Goal: Navigation & Orientation: Understand site structure

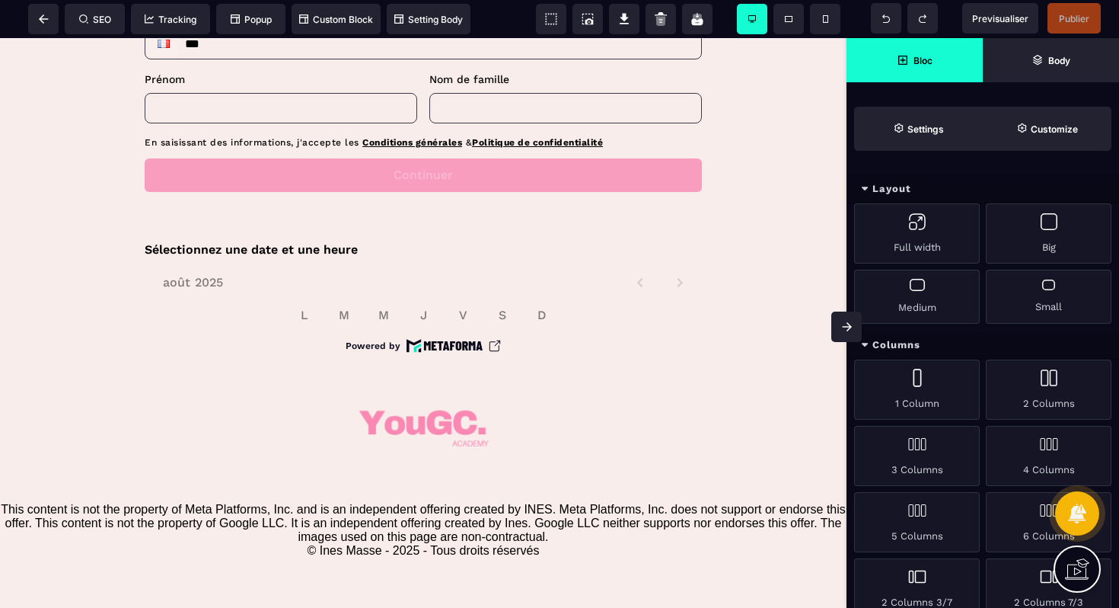
scroll to position [771, 0]
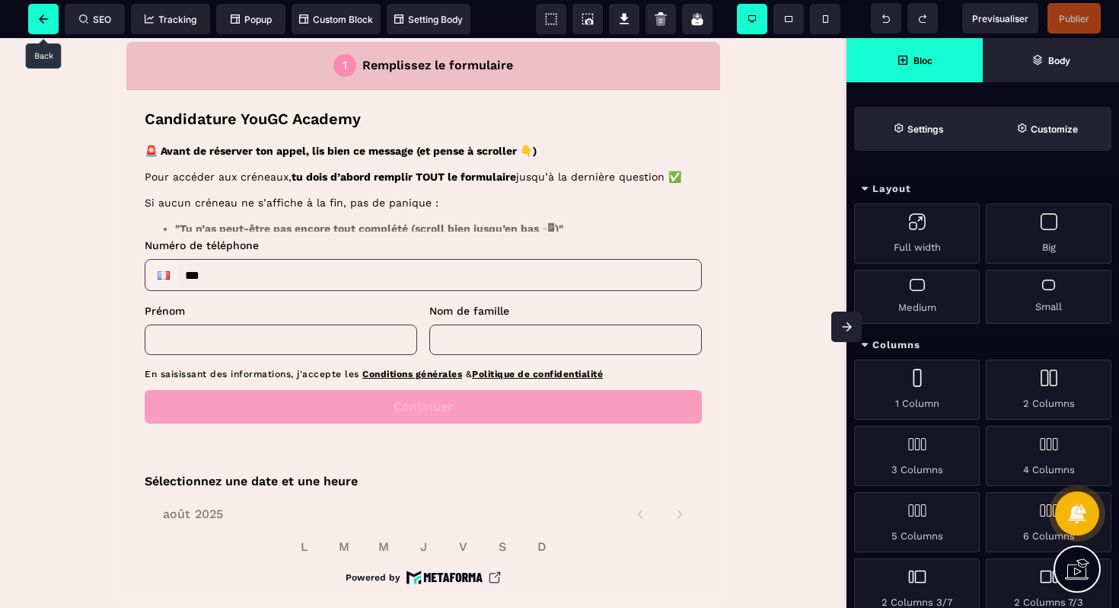
click at [37, 13] on span at bounding box center [43, 19] width 30 height 30
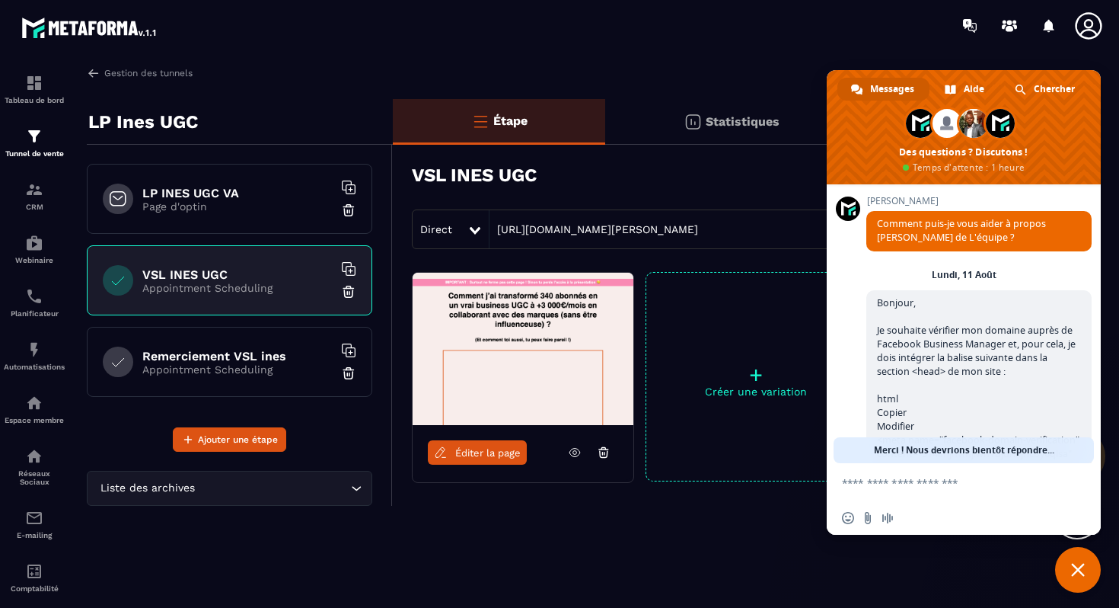
drag, startPoint x: 1084, startPoint y: 579, endPoint x: 1021, endPoint y: 540, distance: 74.2
click at [1084, 579] on span "Fermer le chat" at bounding box center [1078, 570] width 46 height 46
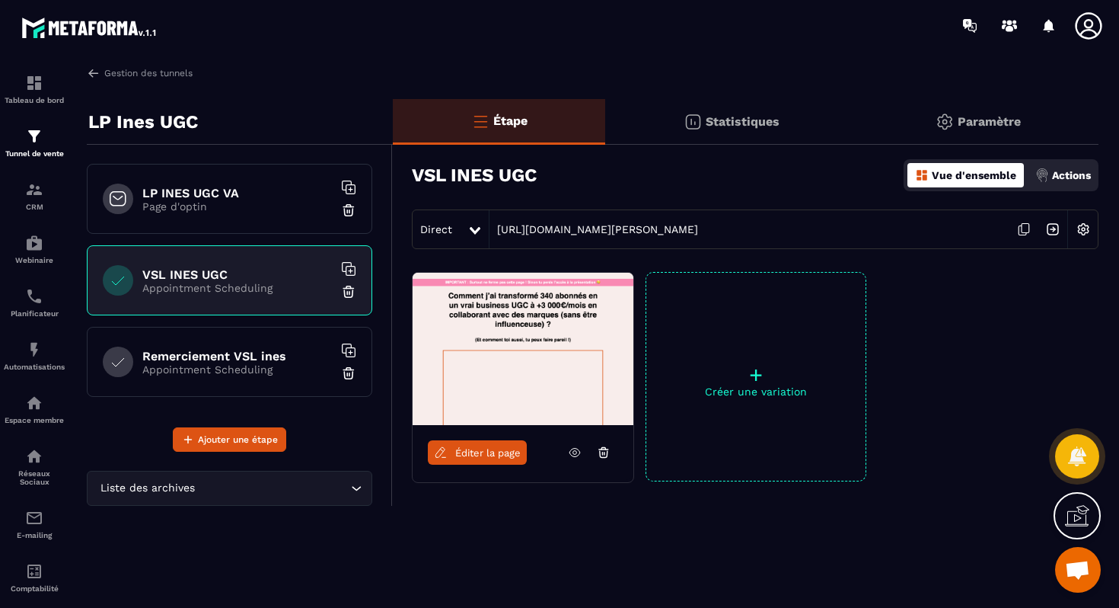
click at [1051, 228] on img at bounding box center [1053, 229] width 29 height 29
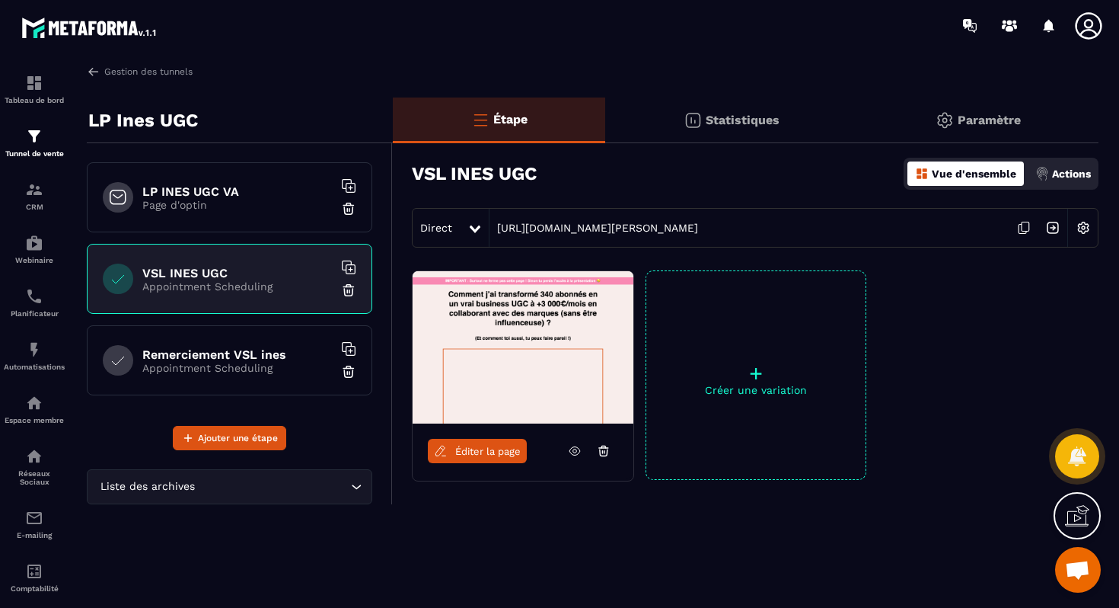
click at [1055, 231] on img at bounding box center [1053, 227] width 29 height 29
click at [1049, 231] on img at bounding box center [1053, 227] width 29 height 29
click at [1056, 234] on img at bounding box center [1053, 227] width 29 height 29
click at [256, 346] on div "Remerciement VSL ines Appointment Scheduling" at bounding box center [230, 360] width 286 height 70
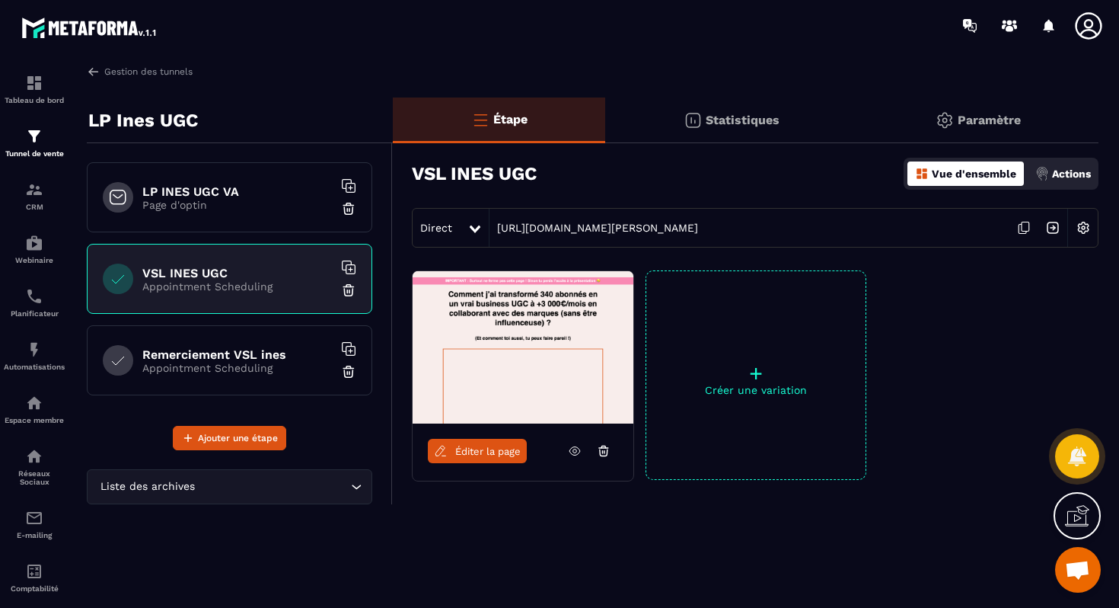
scroll to position [0, 0]
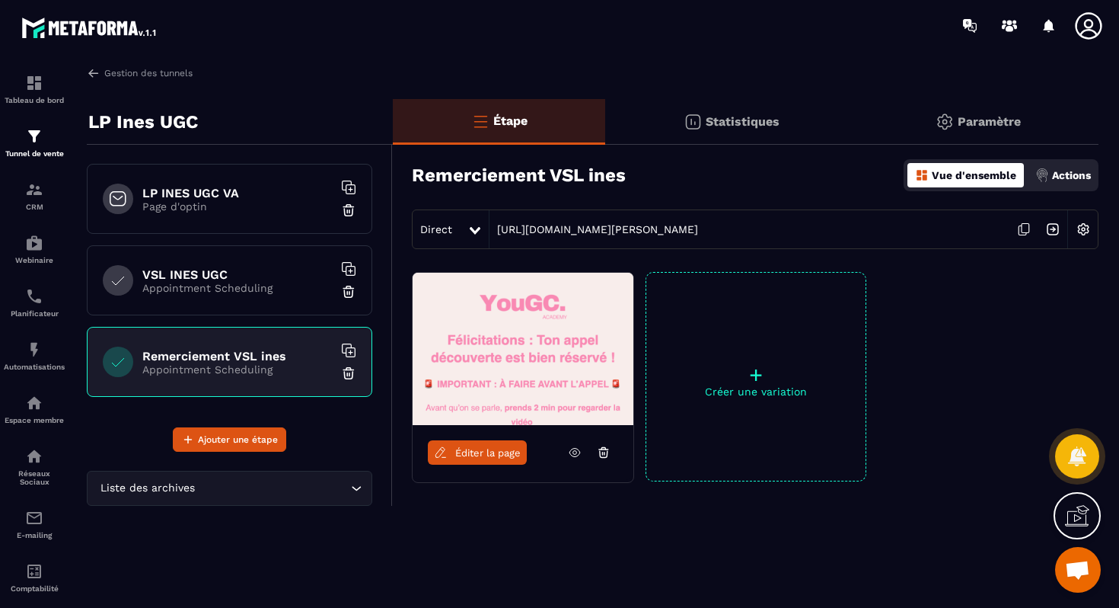
click at [1050, 231] on img at bounding box center [1053, 229] width 29 height 29
click at [1053, 230] on img at bounding box center [1053, 229] width 29 height 29
click at [1069, 554] on span "Ouvrir le chat" at bounding box center [1078, 570] width 46 height 46
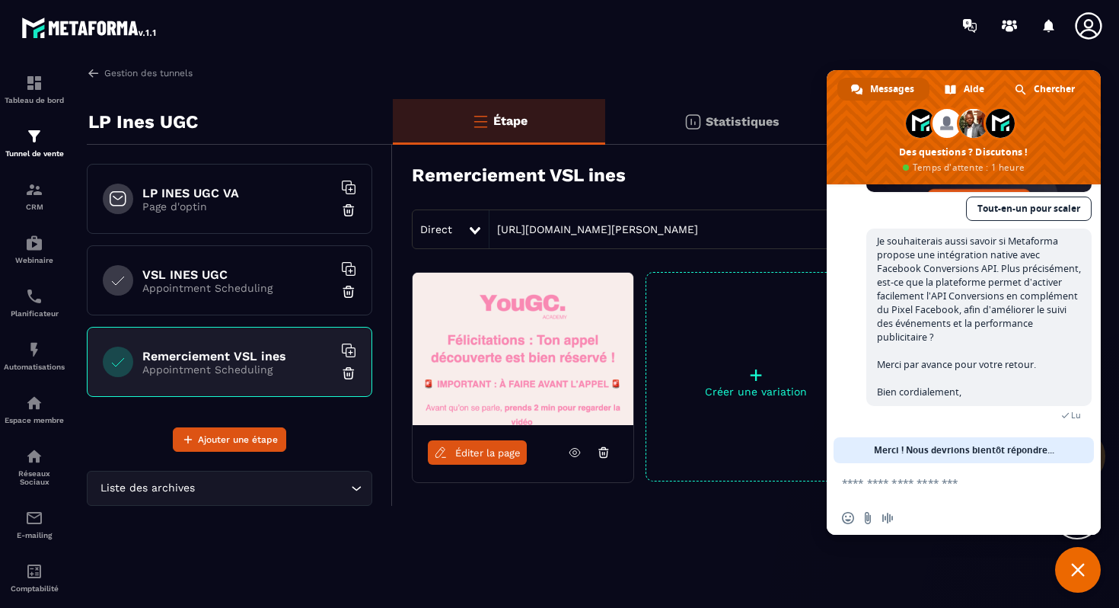
scroll to position [2, 0]
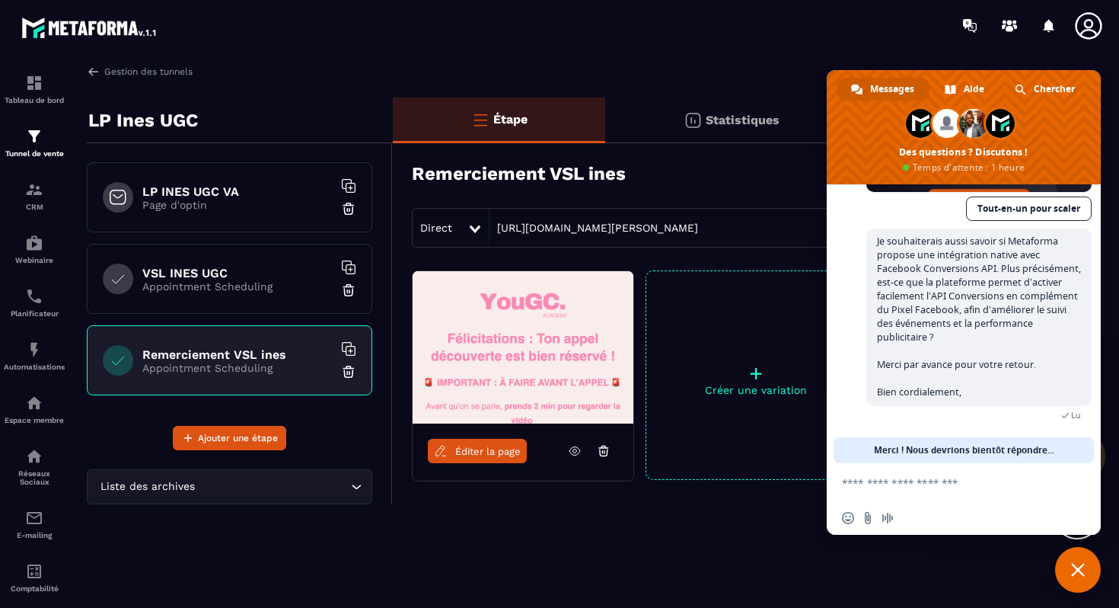
click at [101, 36] on img at bounding box center [89, 27] width 137 height 27
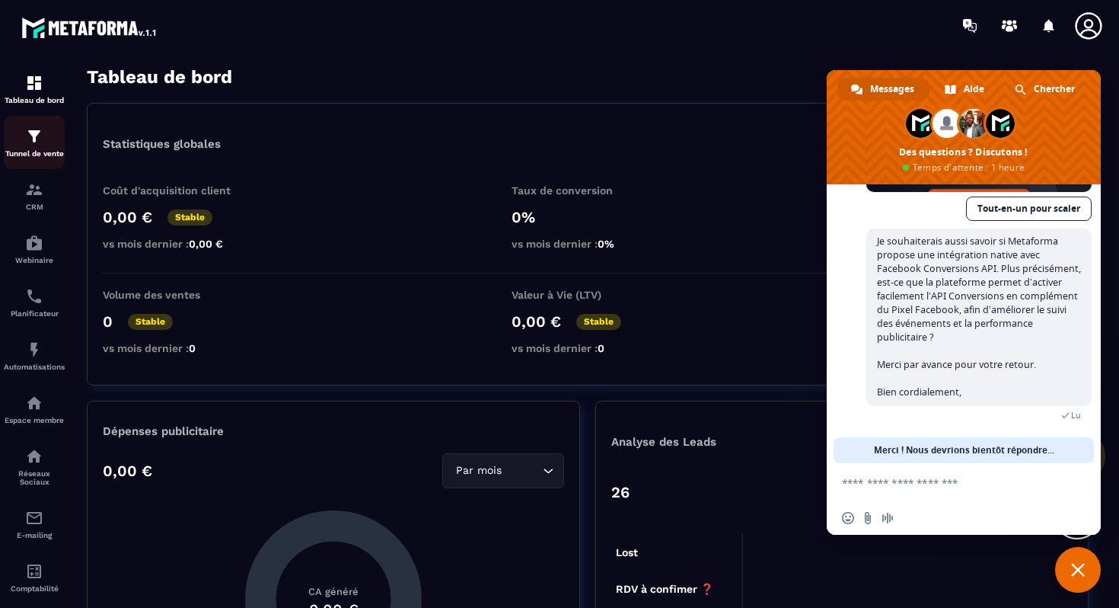
click at [45, 157] on p "Tunnel de vente" at bounding box center [34, 153] width 61 height 8
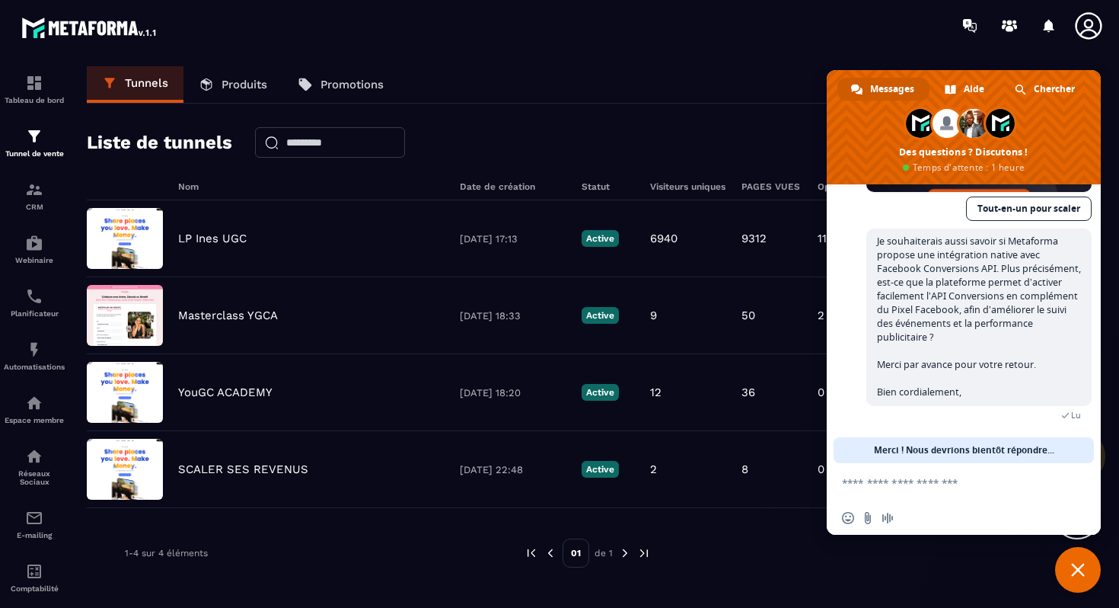
click at [1078, 558] on span "Fermer le chat" at bounding box center [1078, 570] width 46 height 46
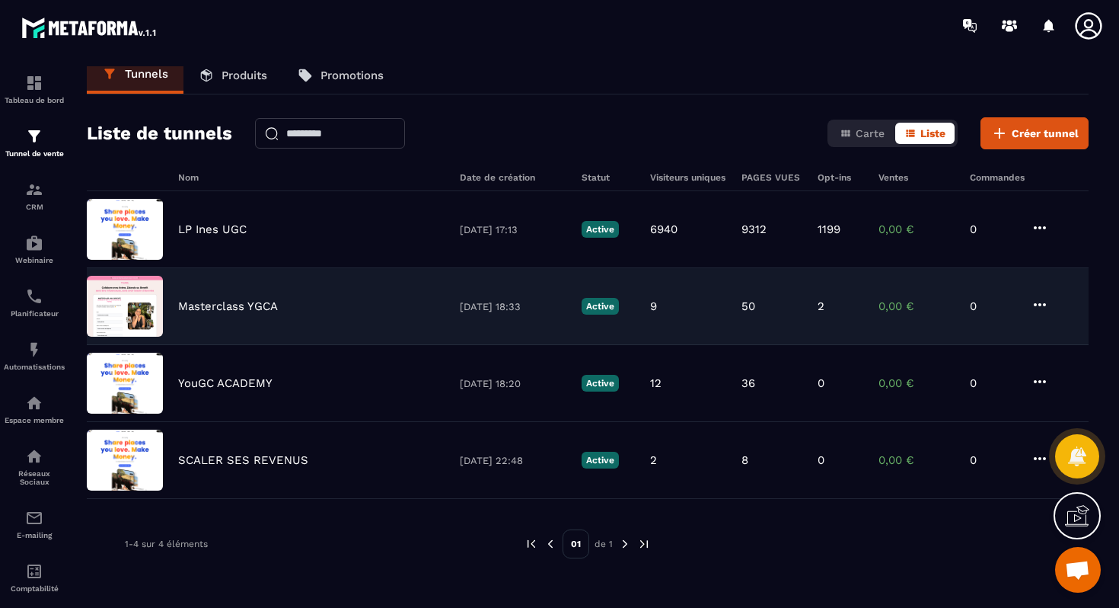
scroll to position [13, 0]
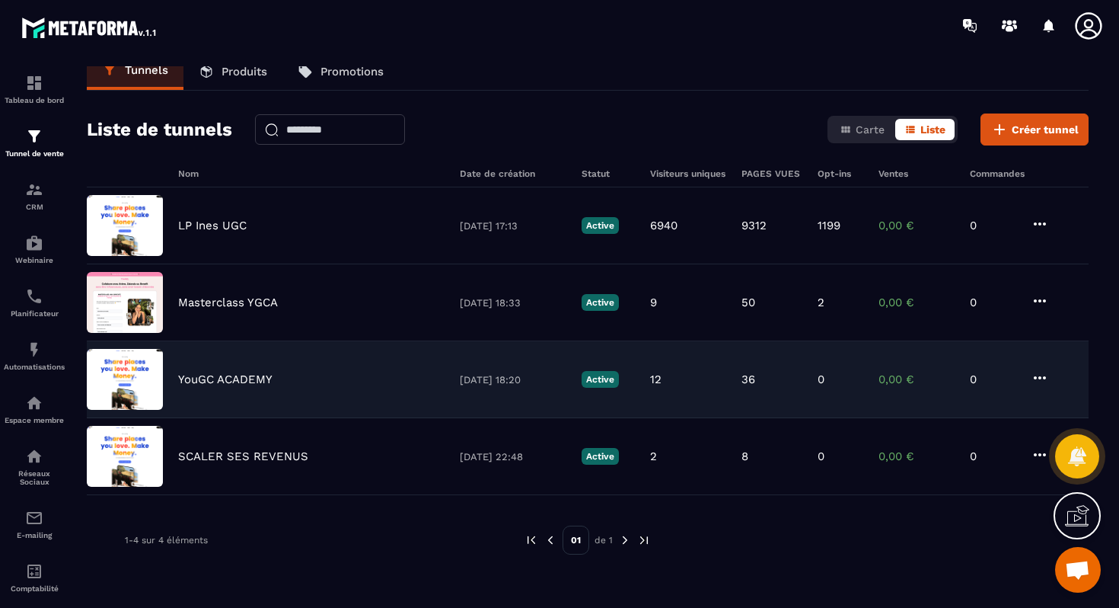
click at [288, 418] on div "YouGC ACADEMY [DATE] 18:20 Active 12 36 0 0,00 € 0" at bounding box center [588, 456] width 1002 height 77
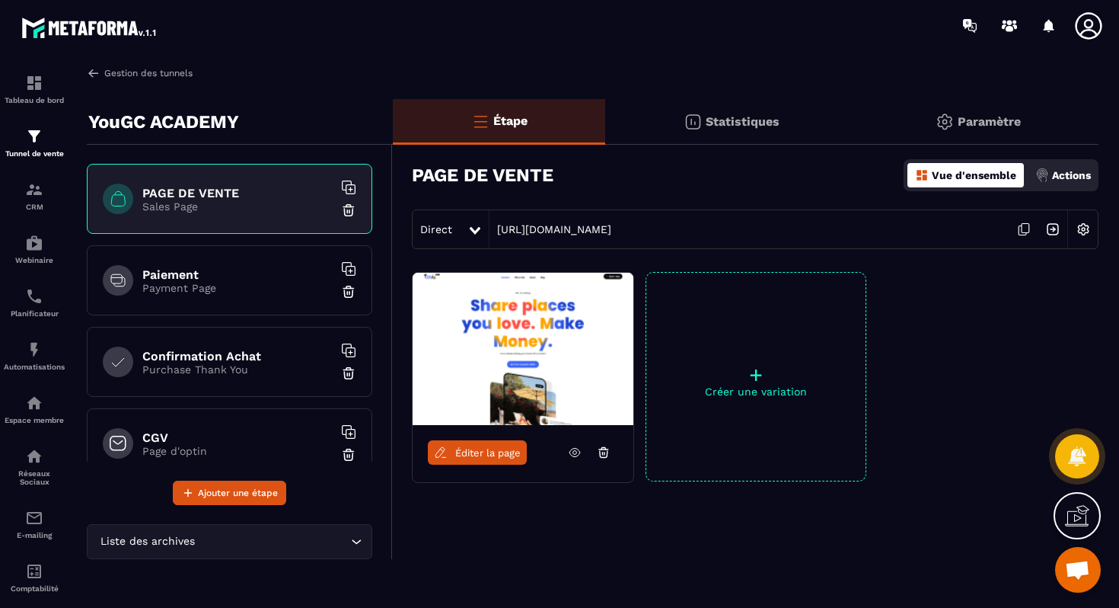
click at [139, 66] on link "Gestion des tunnels" at bounding box center [140, 73] width 106 height 14
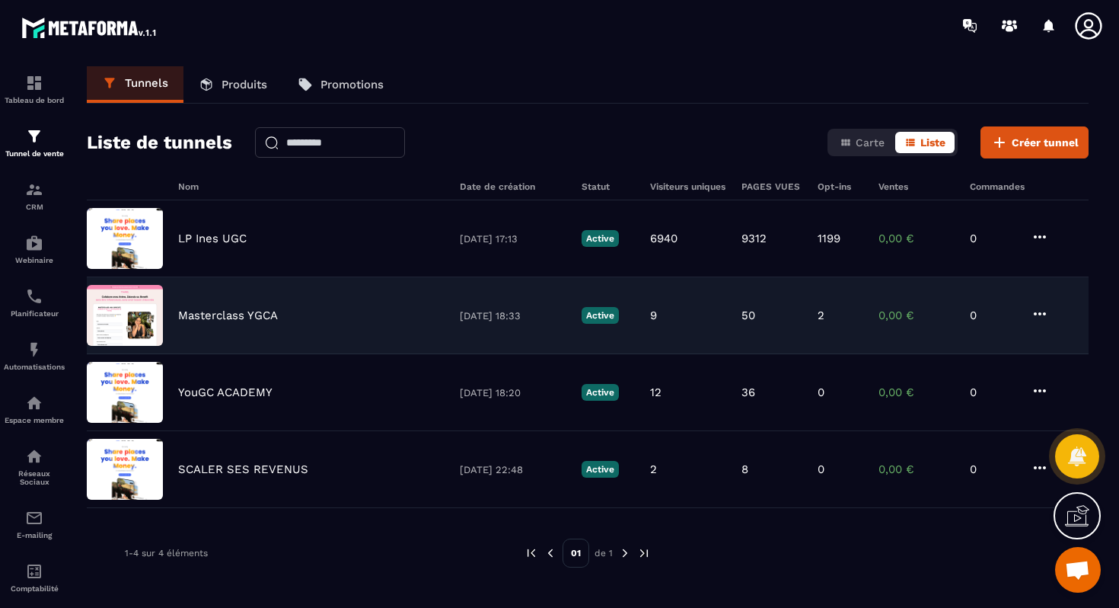
click at [216, 320] on p "Masterclass YGCA" at bounding box center [228, 315] width 100 height 14
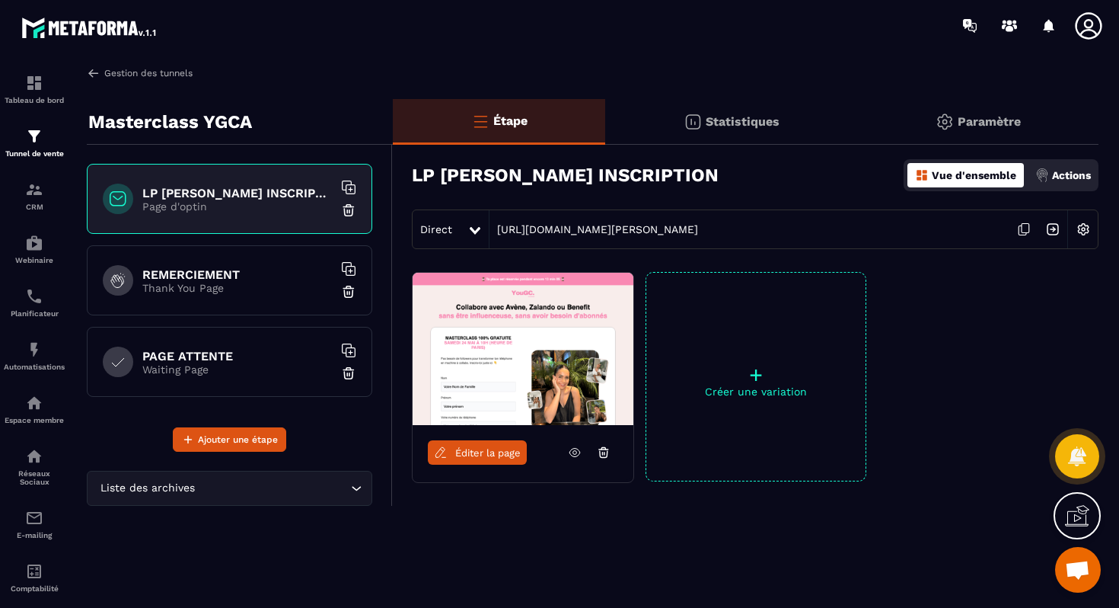
click at [117, 77] on link "Gestion des tunnels" at bounding box center [140, 73] width 106 height 14
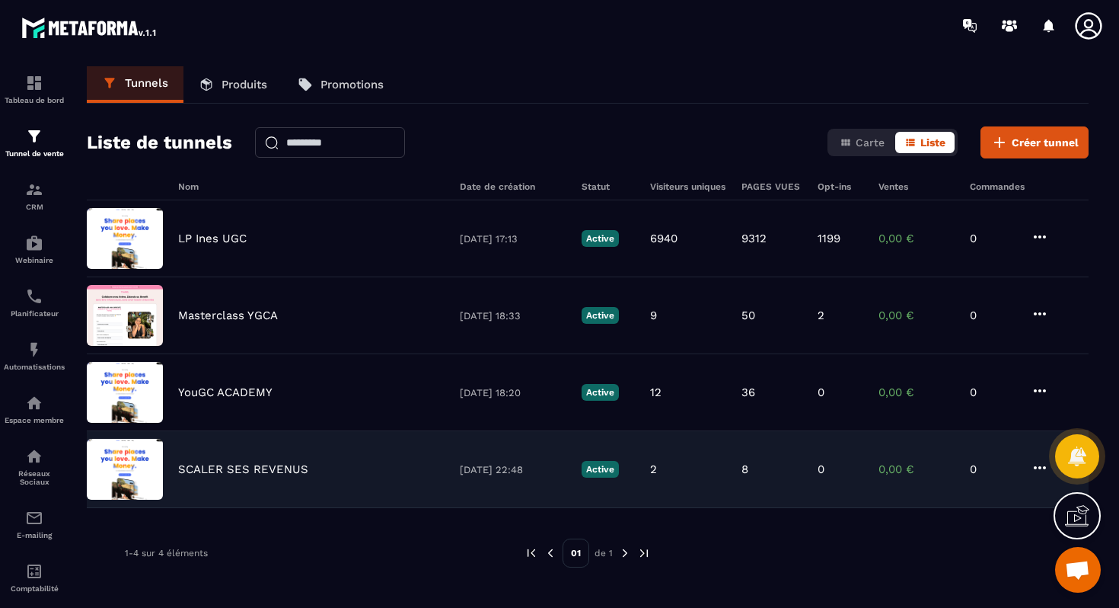
click at [212, 483] on div "SCALER SES REVENUS [DATE] 22:48 Active 2 8 0 0,00 € 0" at bounding box center [588, 469] width 1002 height 77
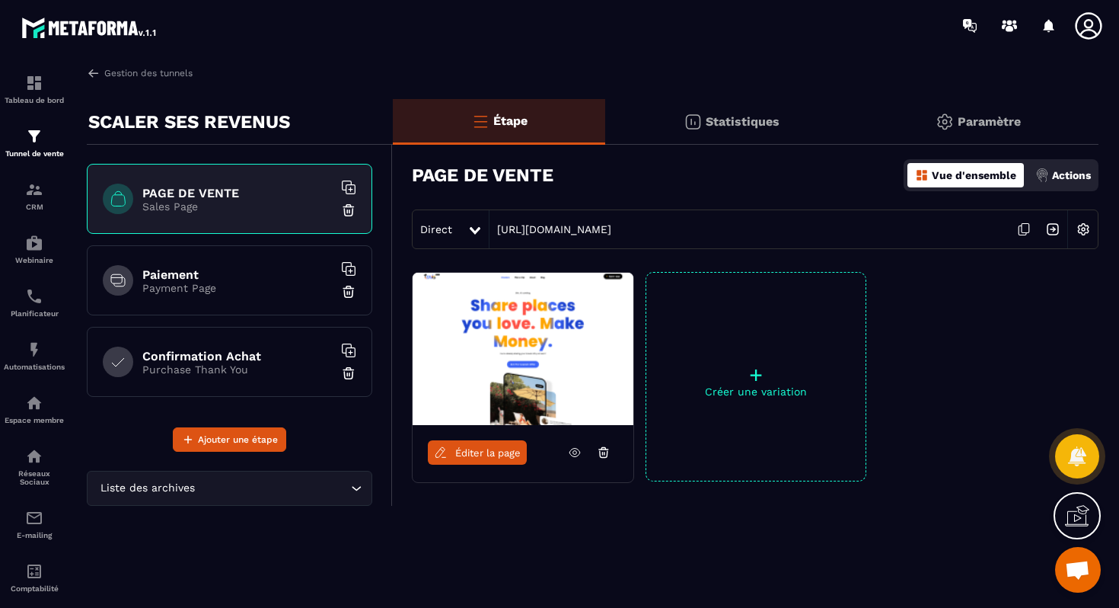
click at [130, 81] on div "Gestion des tunnels SCALER SES REVENUS PAGE DE VENTE Sales Page Paiement Paymen…" at bounding box center [588, 333] width 1033 height 535
click at [121, 73] on link "Gestion des tunnels" at bounding box center [140, 73] width 106 height 14
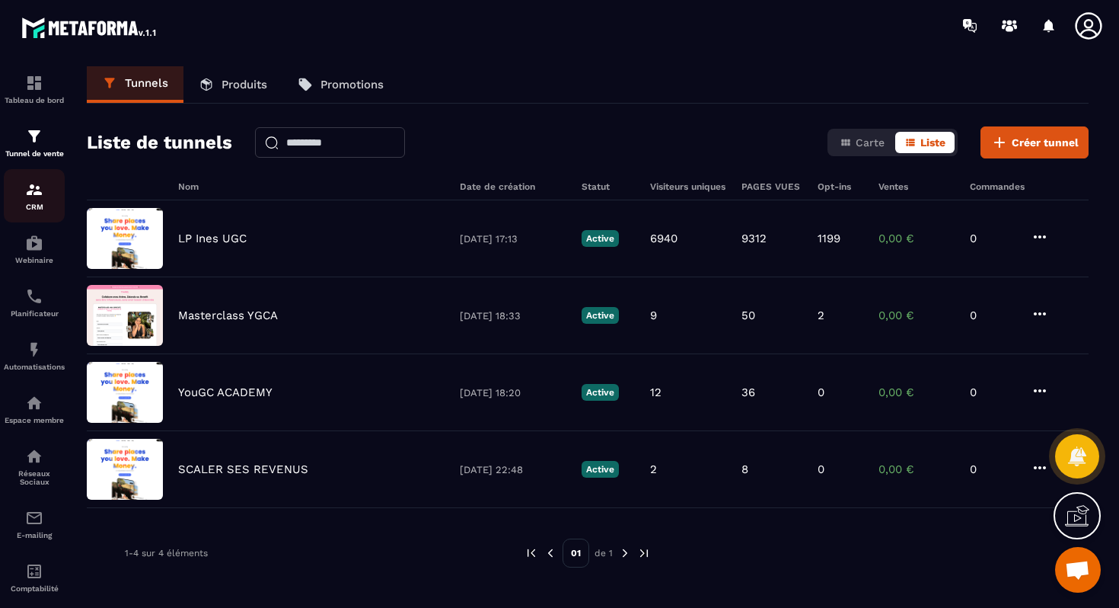
click at [33, 184] on img at bounding box center [34, 189] width 18 height 18
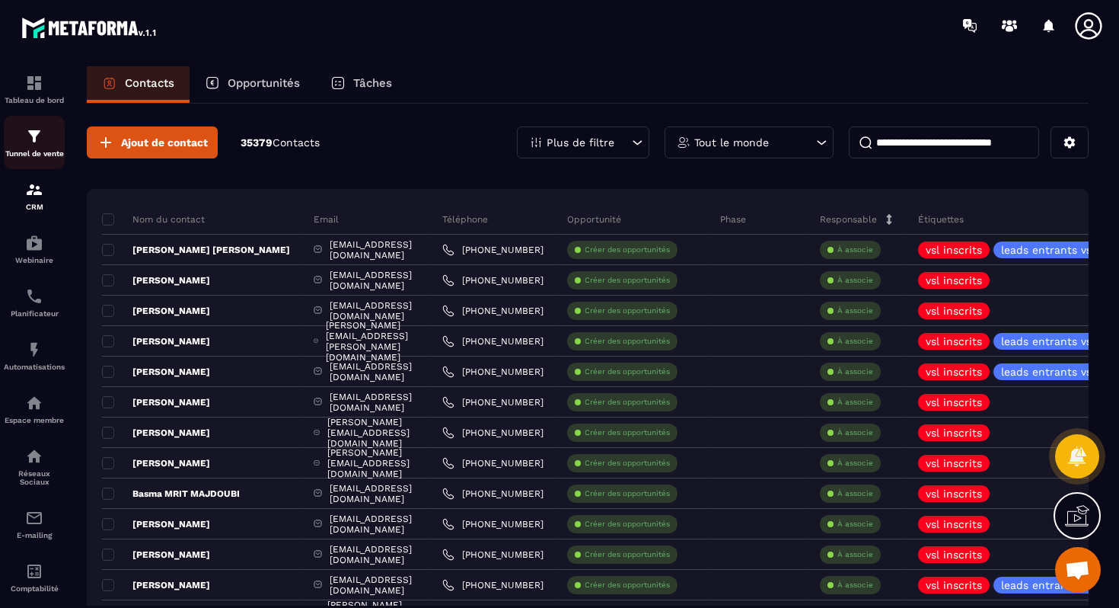
click at [38, 158] on p "Tunnel de vente" at bounding box center [34, 153] width 61 height 8
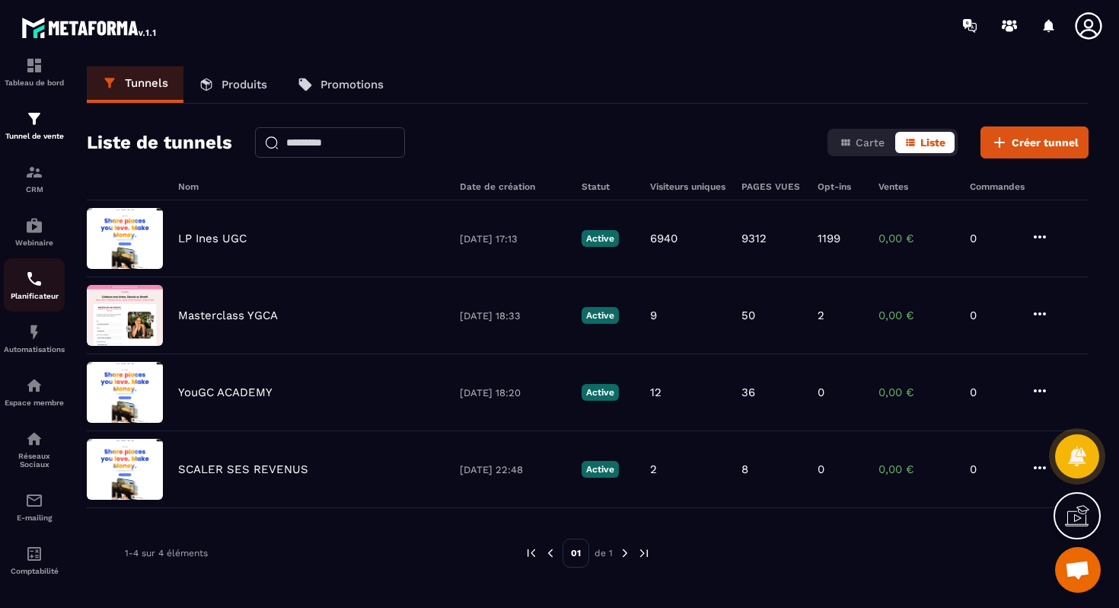
scroll to position [30, 0]
click at [37, 312] on link "Automatisations" at bounding box center [34, 334] width 61 height 53
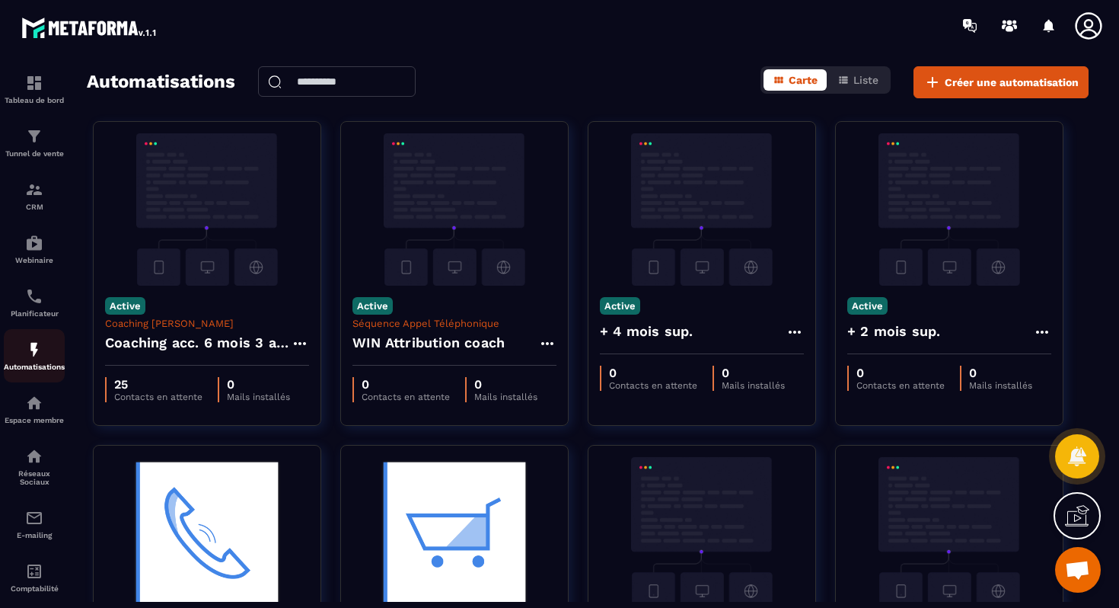
scroll to position [18, 0]
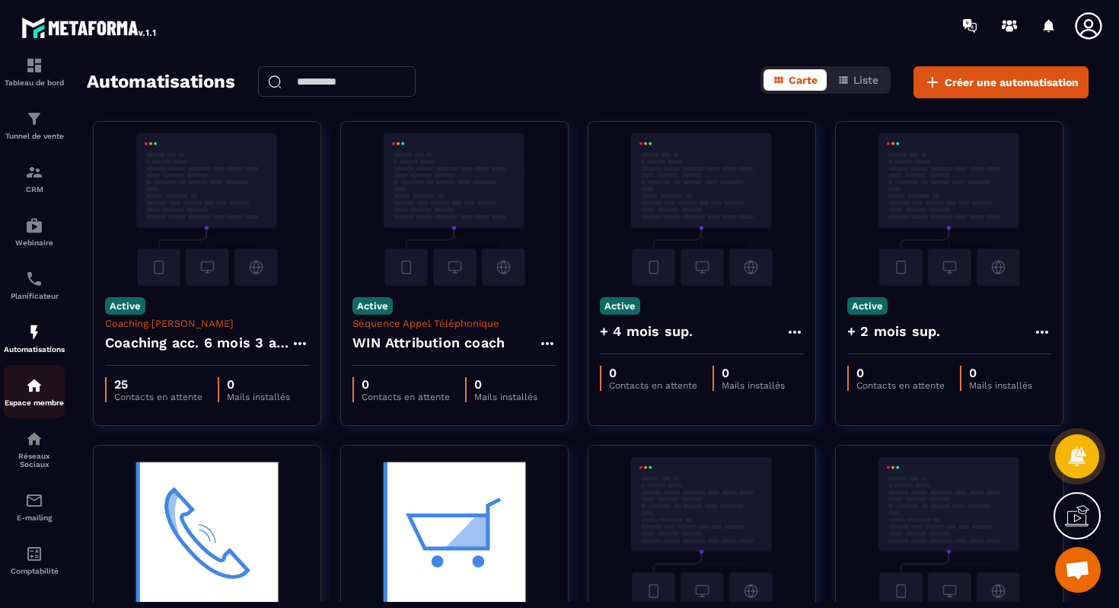
click at [36, 407] on p "Espace membre" at bounding box center [34, 402] width 61 height 8
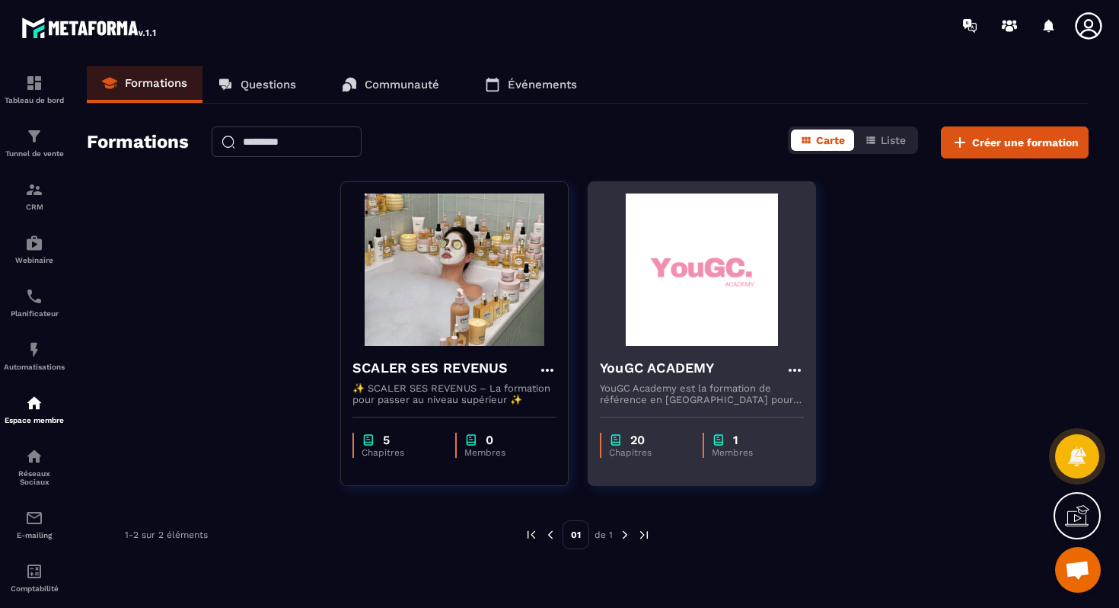
click at [693, 271] on img at bounding box center [702, 269] width 204 height 152
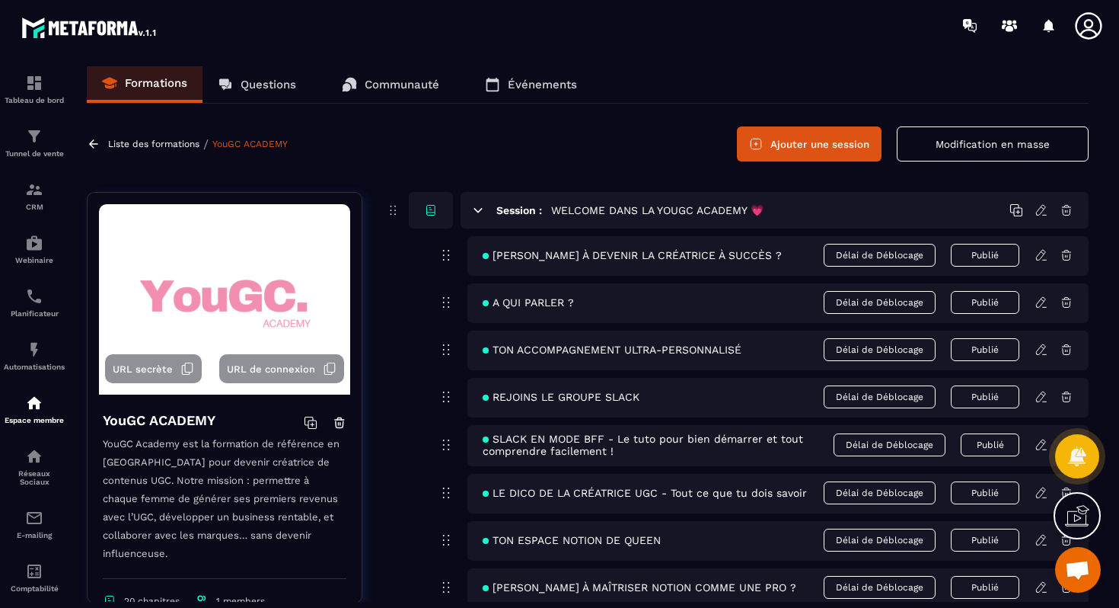
click at [112, 140] on p "Liste des formations" at bounding box center [153, 144] width 91 height 11
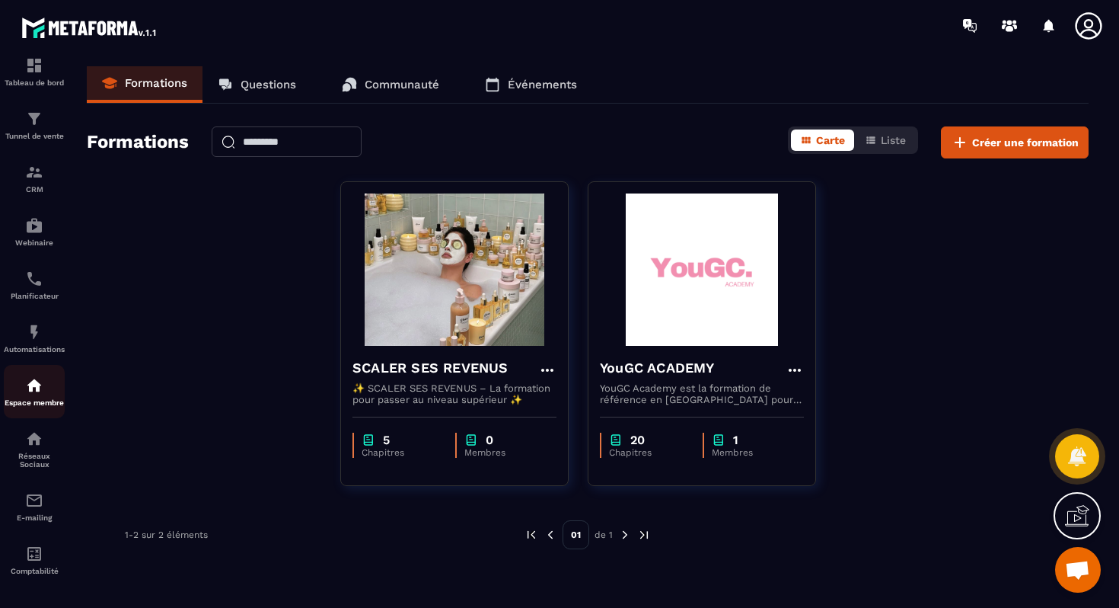
scroll to position [30, 0]
click at [37, 543] on img at bounding box center [34, 550] width 18 height 18
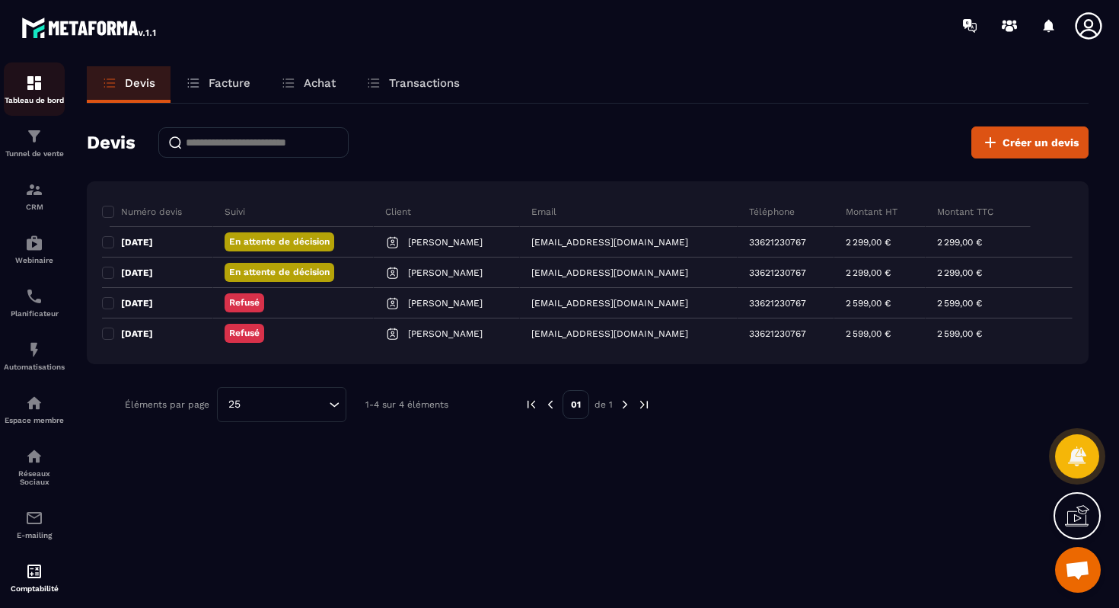
click at [40, 91] on img at bounding box center [34, 83] width 18 height 18
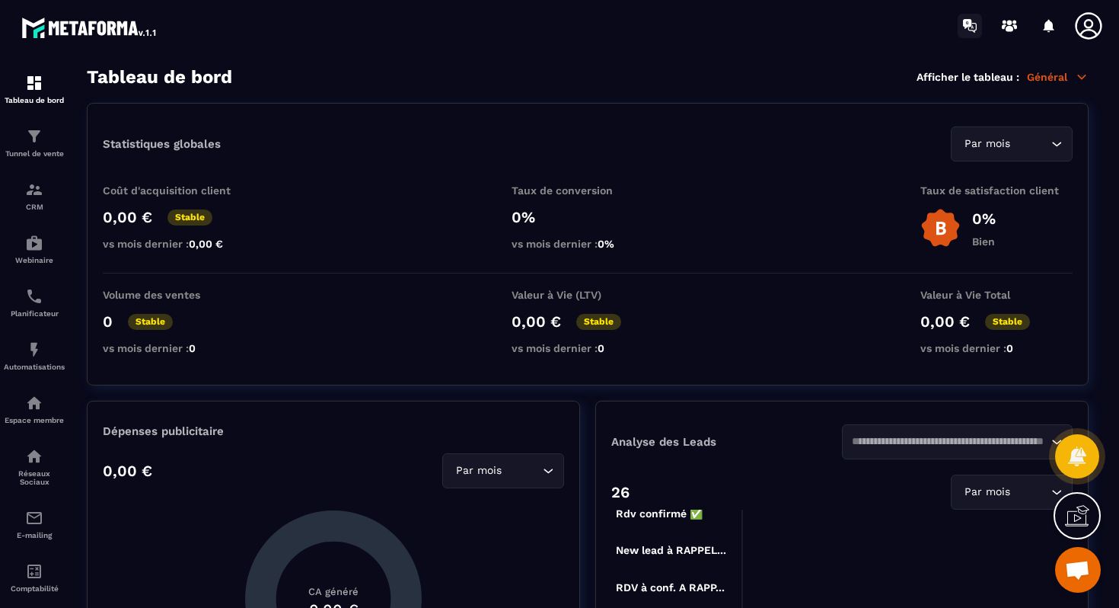
click at [980, 27] on icon at bounding box center [970, 26] width 24 height 24
